Goal: Task Accomplishment & Management: Complete application form

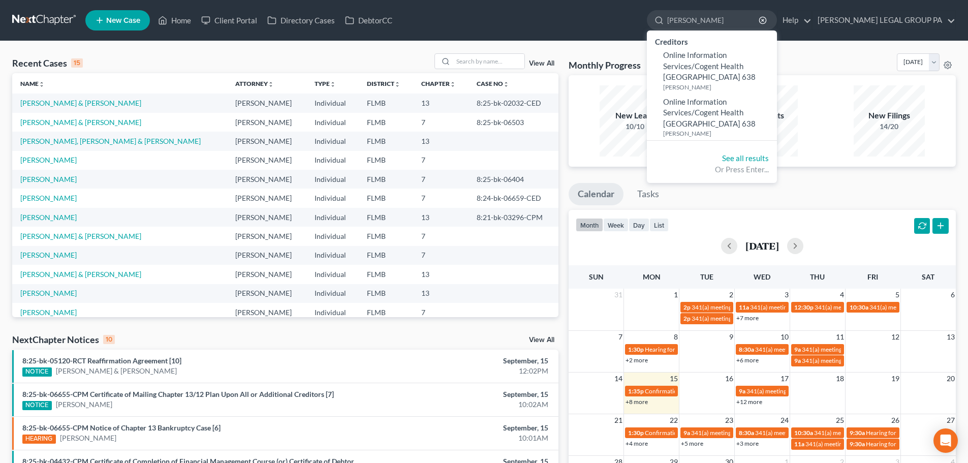
drag, startPoint x: 757, startPoint y: 21, endPoint x: 669, endPoint y: 21, distance: 87.4
click at [669, 21] on ul "New Case Home Client Portal Directory Cases DebtorCC [PERSON_NAME] - No Result …" at bounding box center [520, 20] width 870 height 26
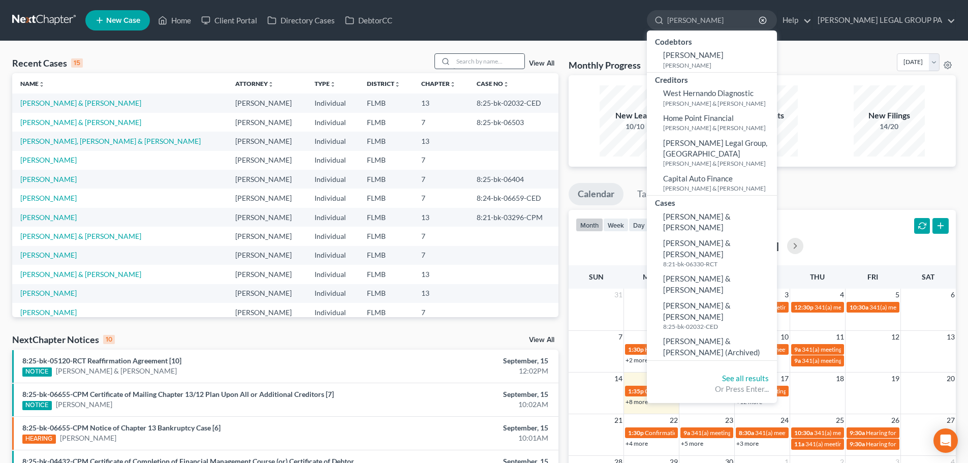
type input "[PERSON_NAME]"
click at [494, 61] on input "search" at bounding box center [488, 61] width 71 height 15
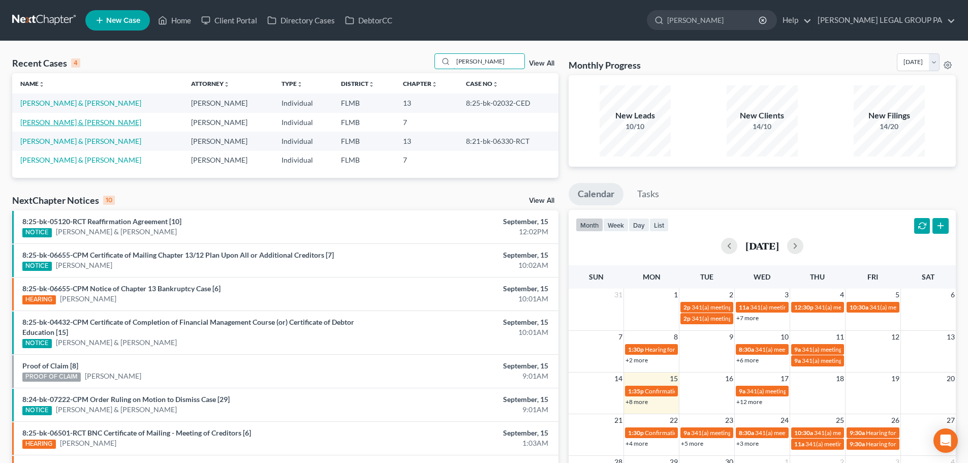
type input "[PERSON_NAME]"
click at [86, 123] on link "[PERSON_NAME] & [PERSON_NAME]" at bounding box center [80, 122] width 121 height 9
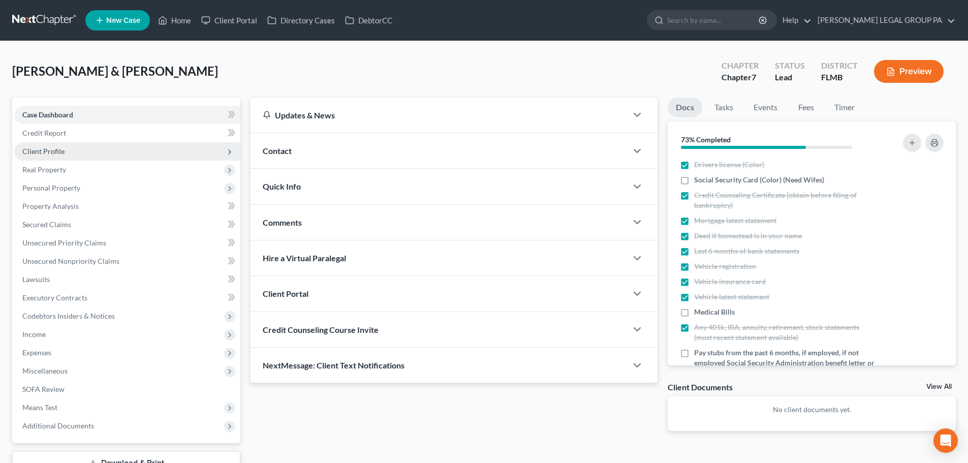
click at [89, 150] on span "Client Profile" at bounding box center [127, 151] width 226 height 18
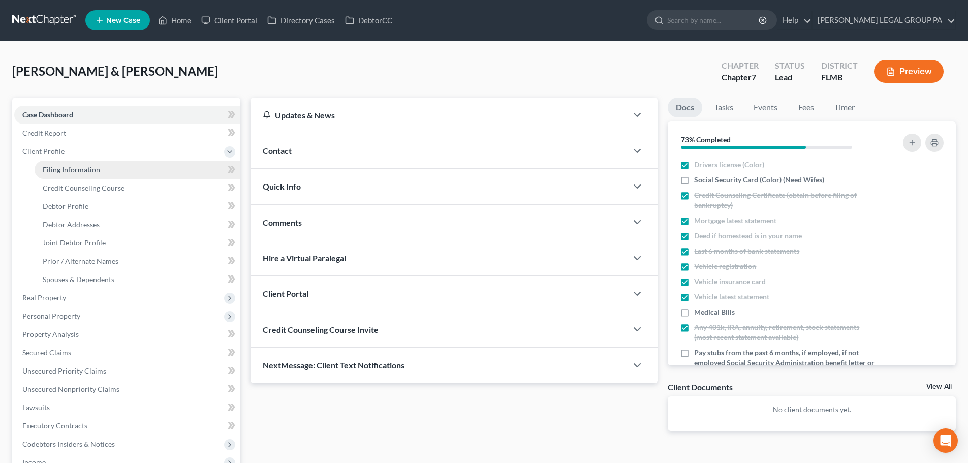
click at [115, 172] on link "Filing Information" at bounding box center [138, 170] width 206 height 18
select select "1"
select select "0"
select select "9"
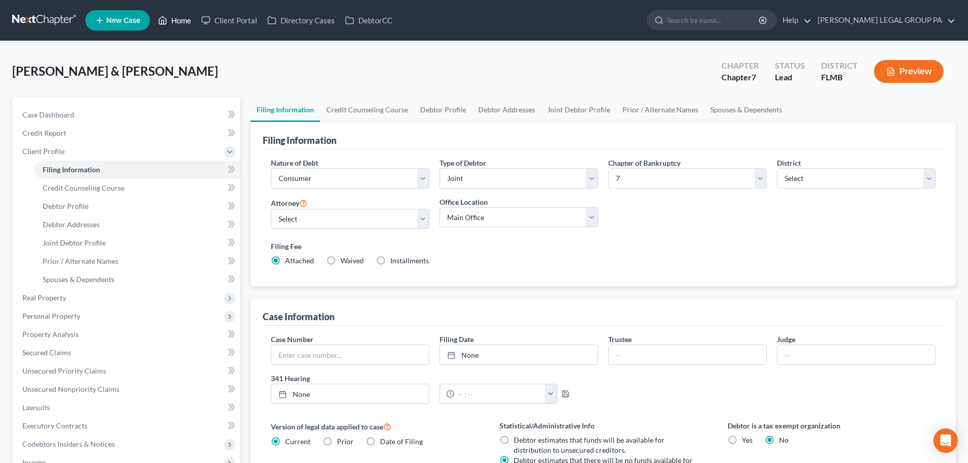
click at [173, 17] on link "Home" at bounding box center [174, 20] width 43 height 18
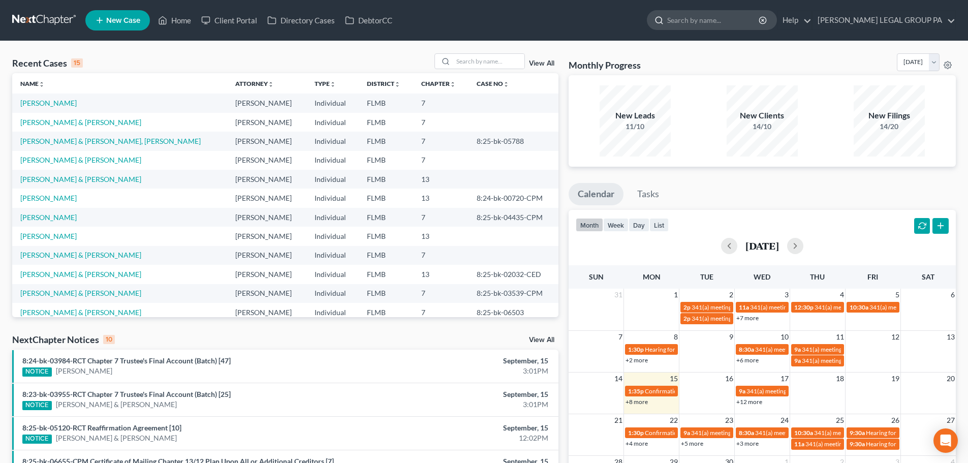
click at [734, 16] on input "search" at bounding box center [713, 20] width 93 height 19
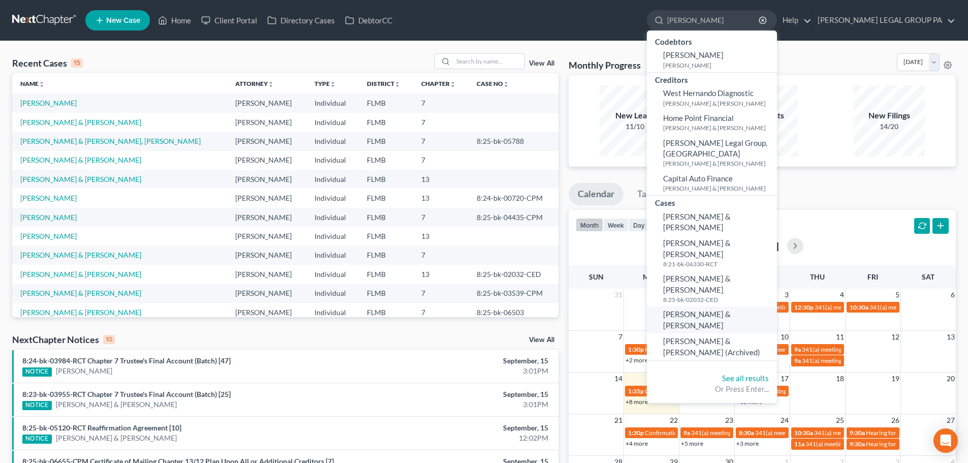
type input "[PERSON_NAME]"
click at [730, 309] on span "[PERSON_NAME] & [PERSON_NAME]" at bounding box center [697, 319] width 68 height 20
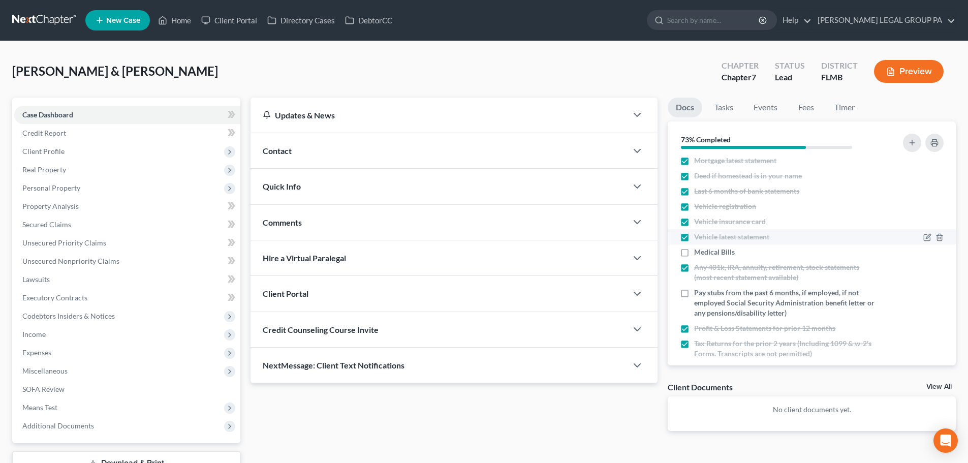
scroll to position [37, 0]
